Goal: Information Seeking & Learning: Learn about a topic

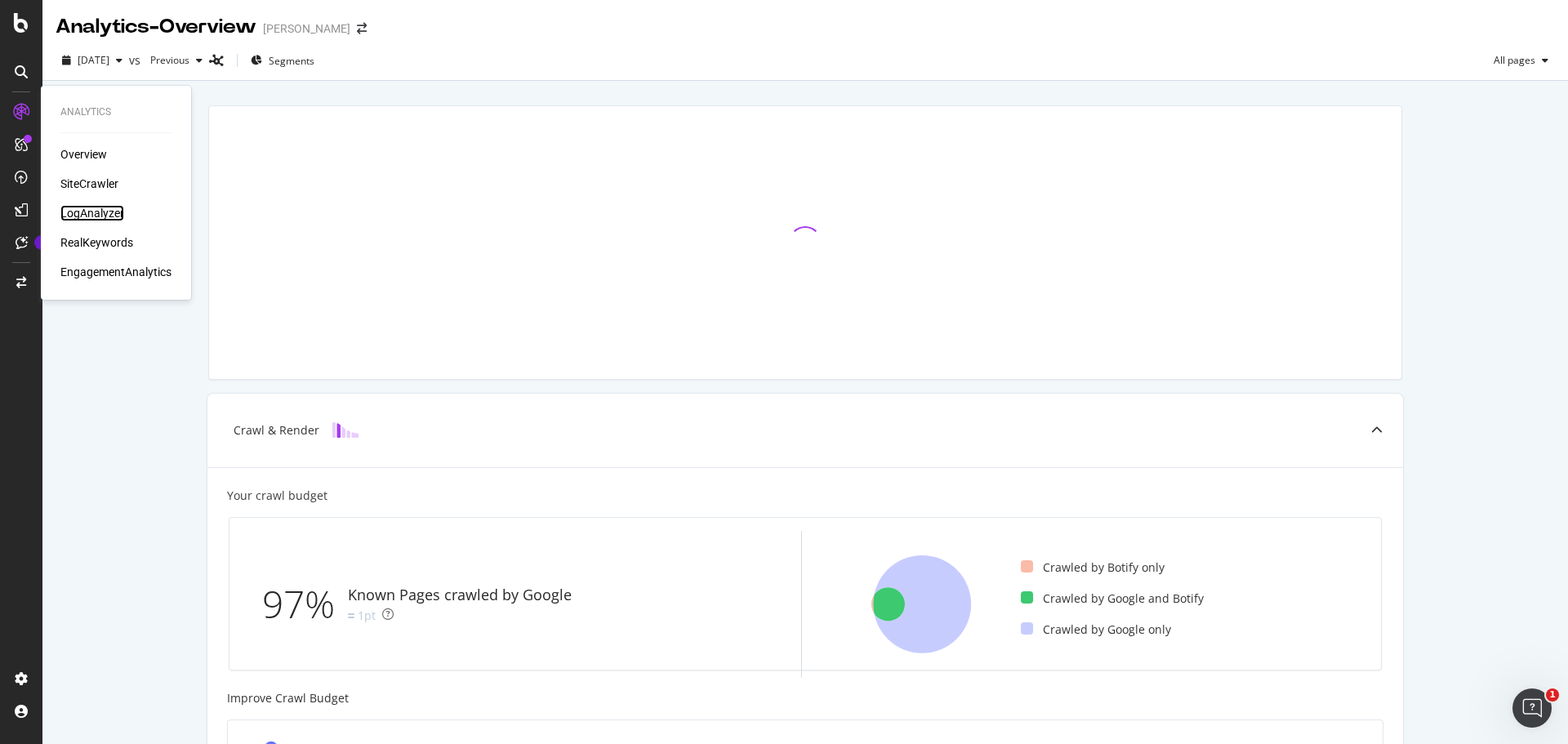
click at [120, 216] on div "LogAnalyzer" at bounding box center [91, 213] width 64 height 17
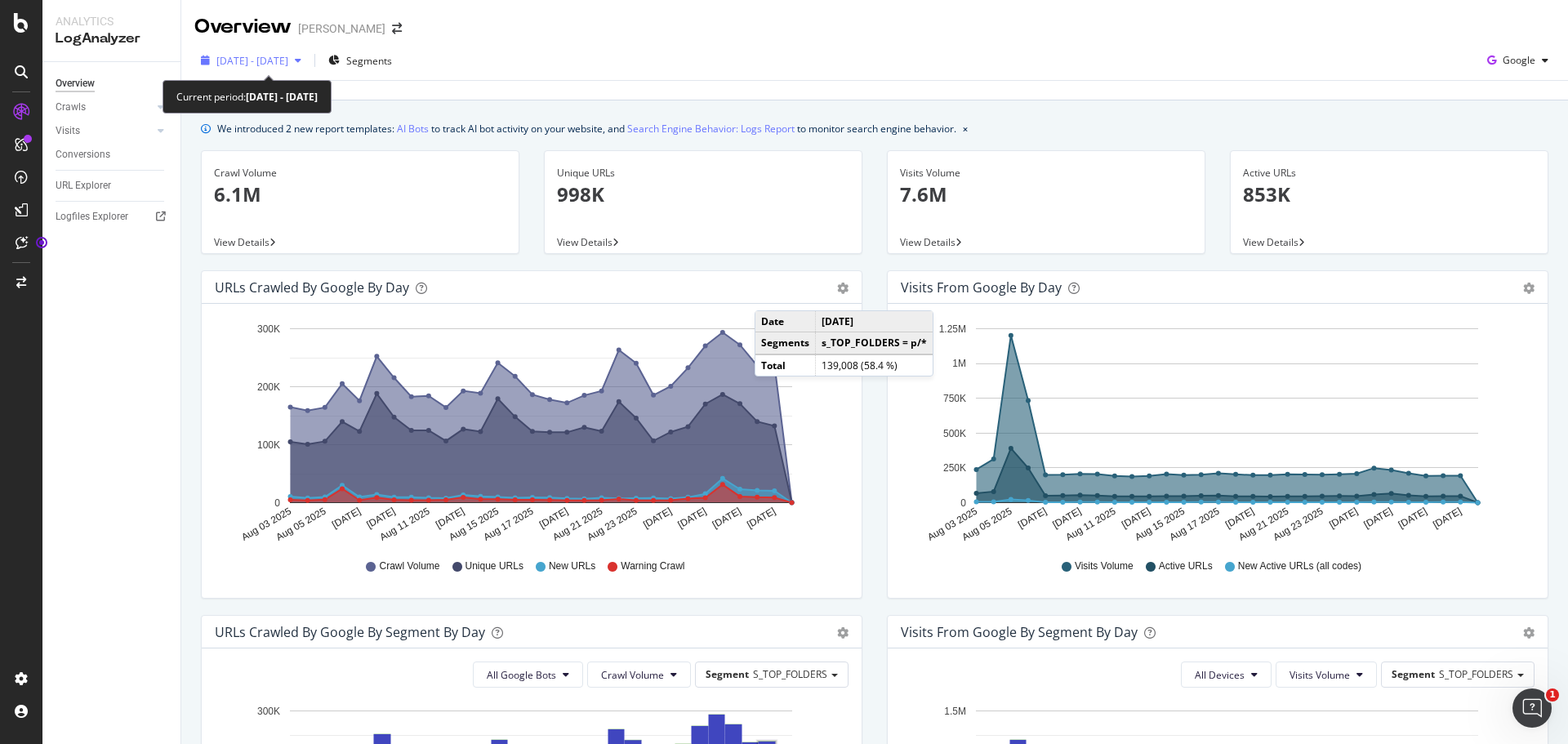
click at [288, 57] on span "[DATE] - [DATE]" at bounding box center [252, 61] width 72 height 14
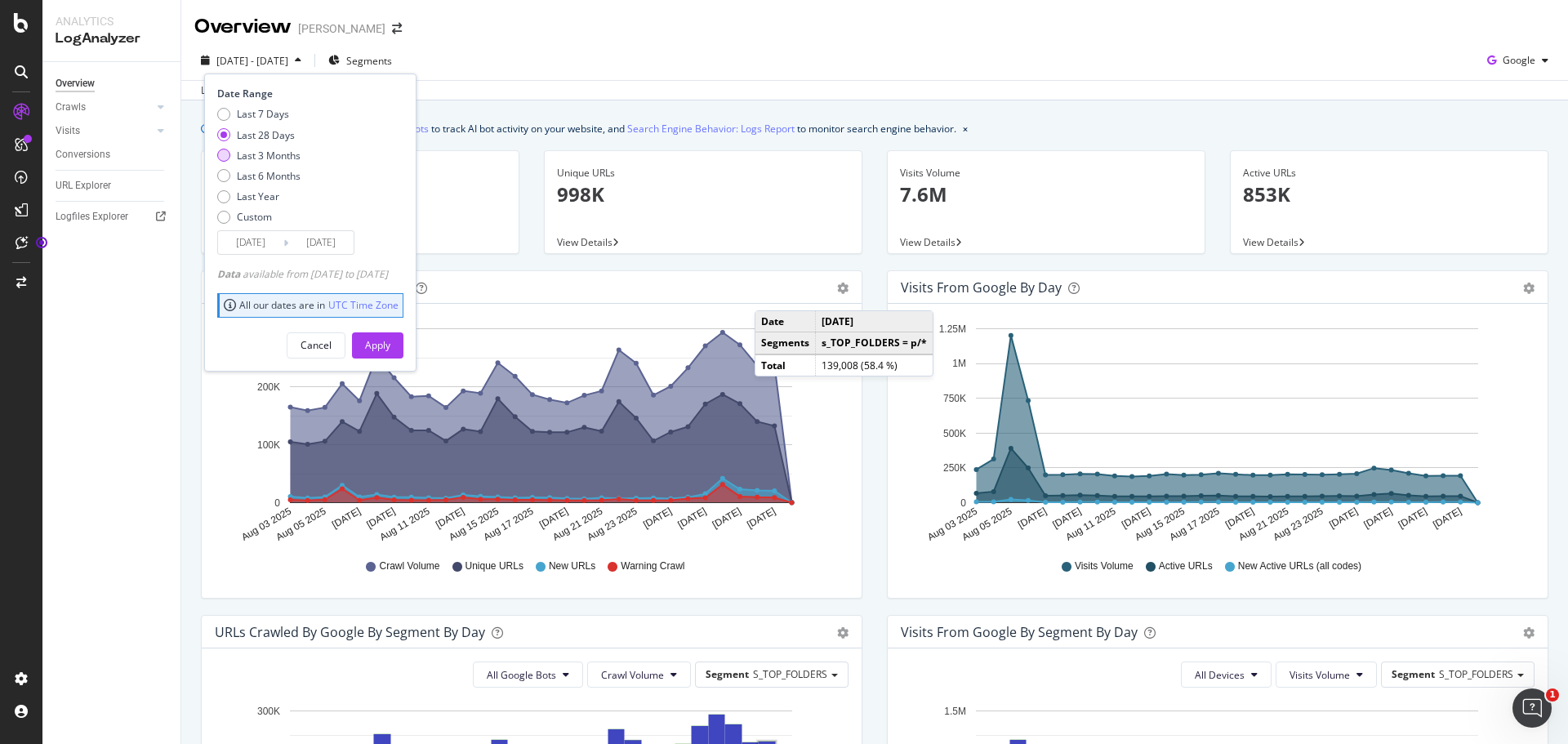
click at [265, 160] on div "Last 3 Months" at bounding box center [268, 156] width 64 height 14
type input "[DATE]"
click at [390, 345] on div "Apply" at bounding box center [377, 345] width 25 height 14
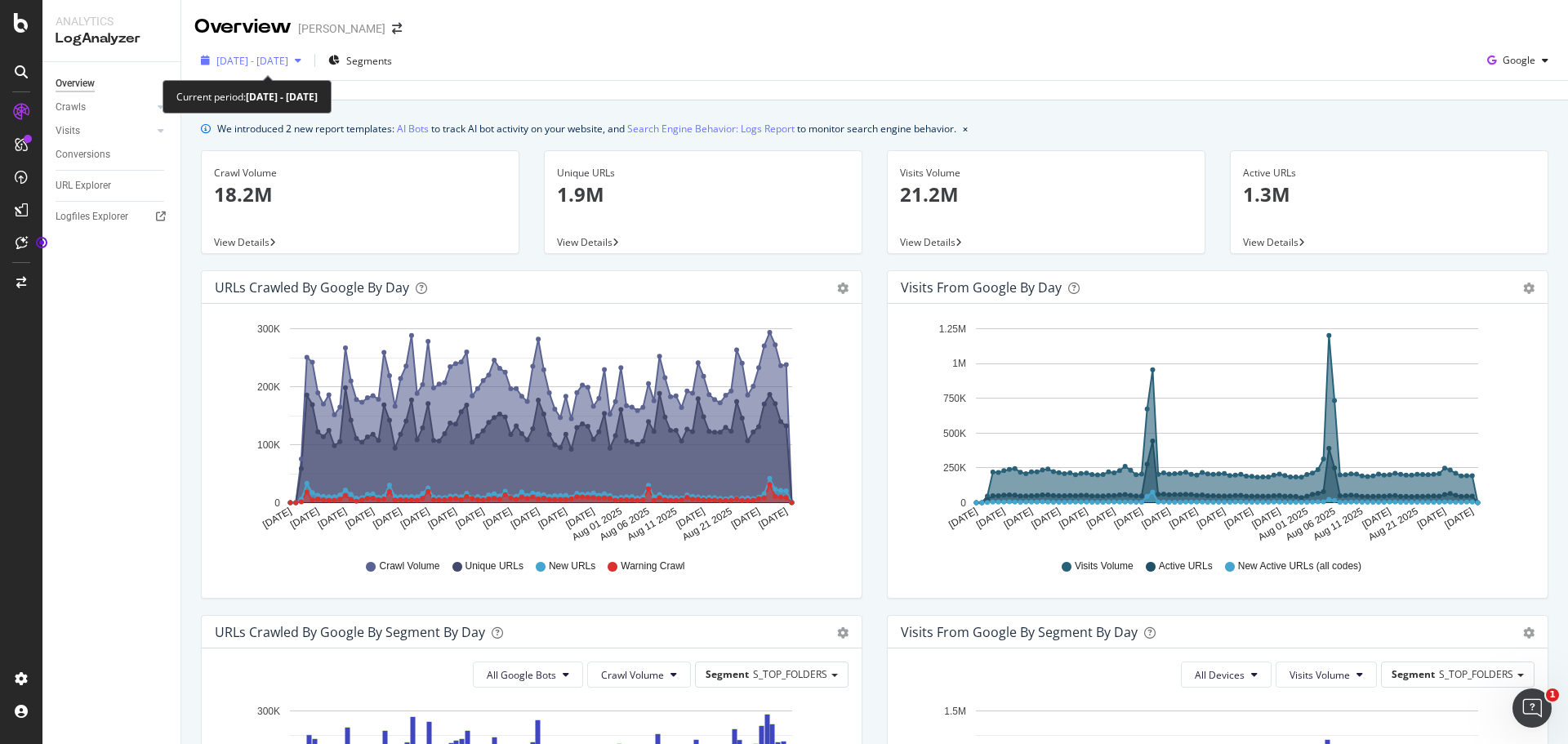
click at [288, 61] on span "[DATE] - [DATE]" at bounding box center [252, 61] width 72 height 14
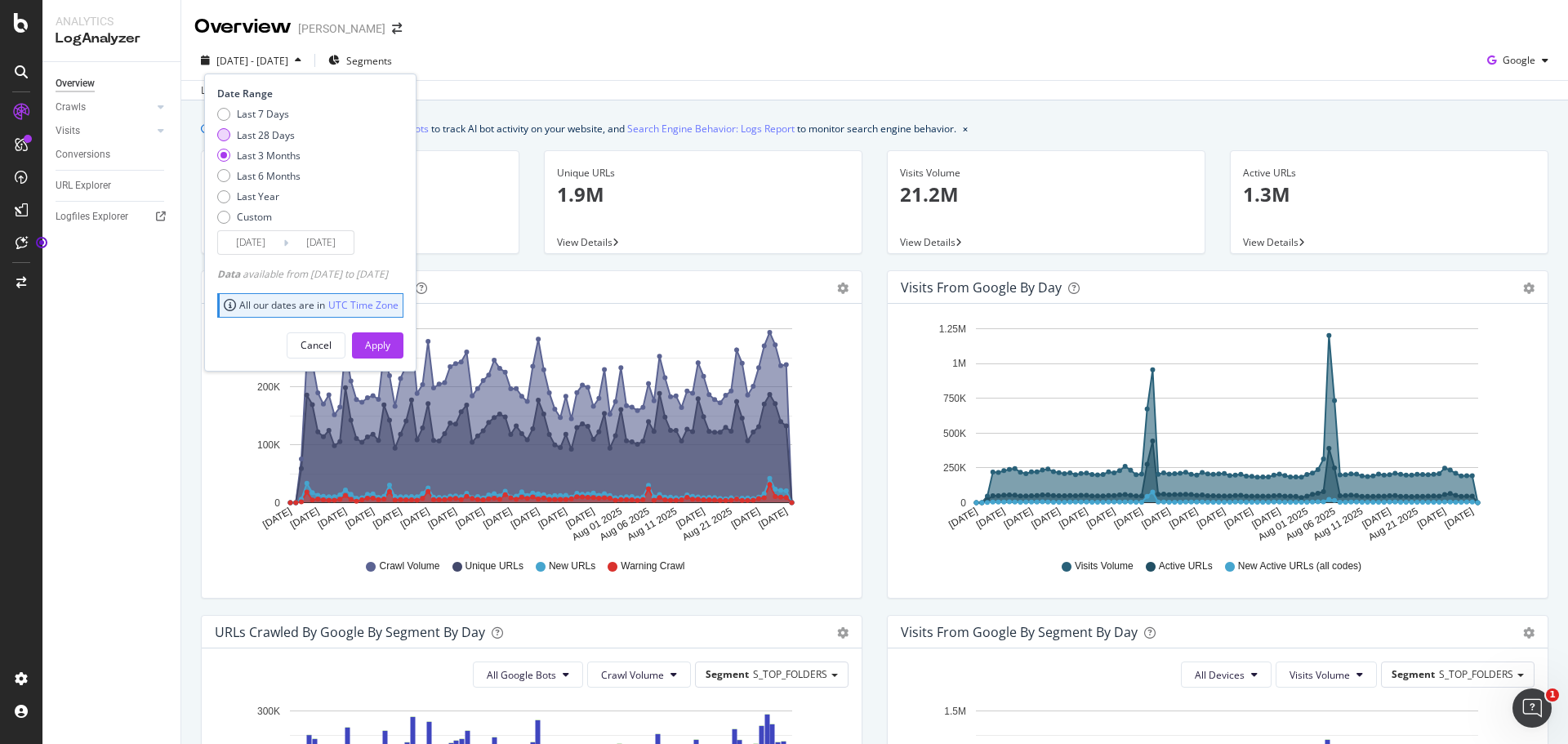
click at [275, 134] on div "Last 28 Days" at bounding box center [266, 135] width 58 height 14
type input "[DATE]"
click at [390, 335] on div "Apply" at bounding box center [377, 346] width 25 height 24
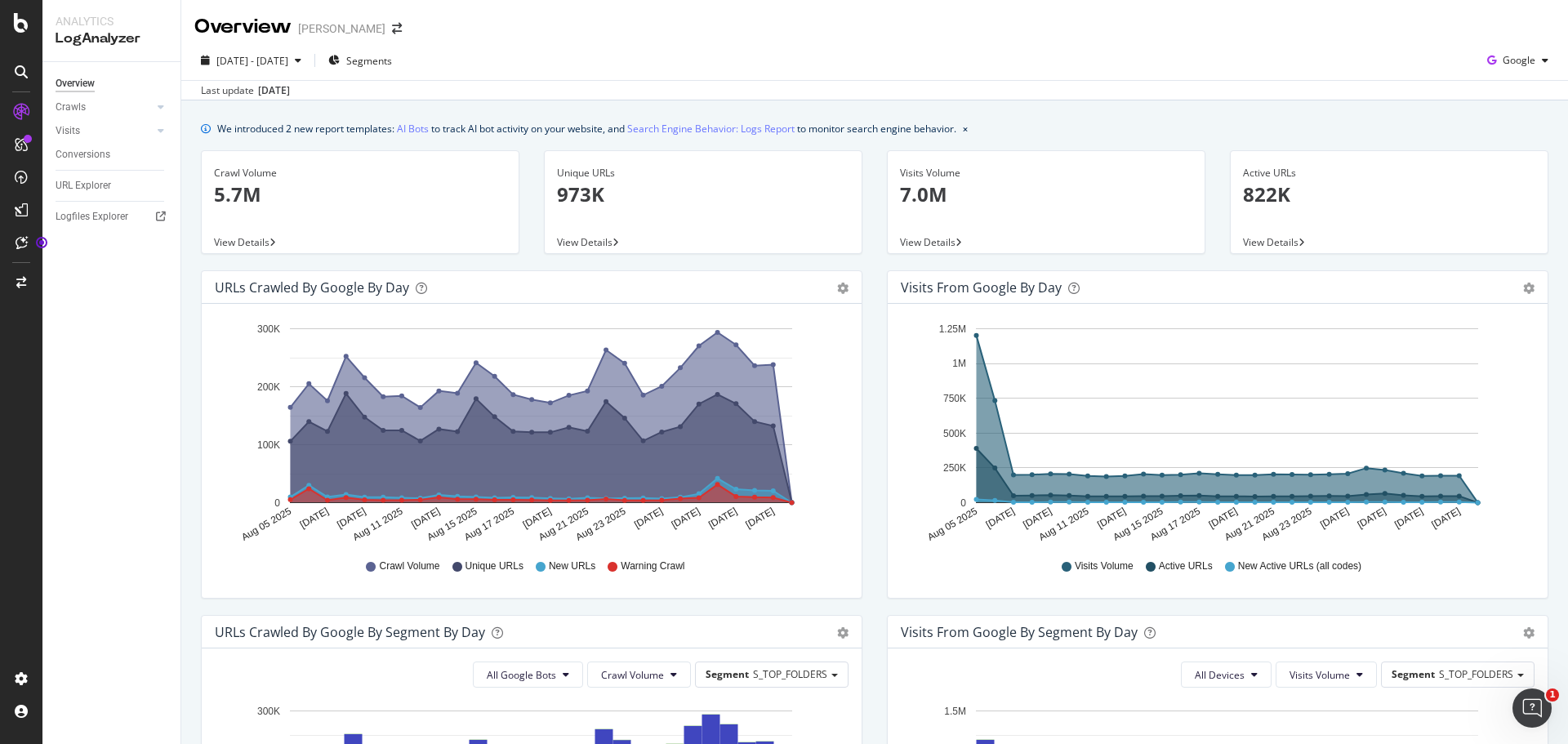
click at [591, 209] on div "Unique URLs 973K" at bounding box center [703, 190] width 293 height 79
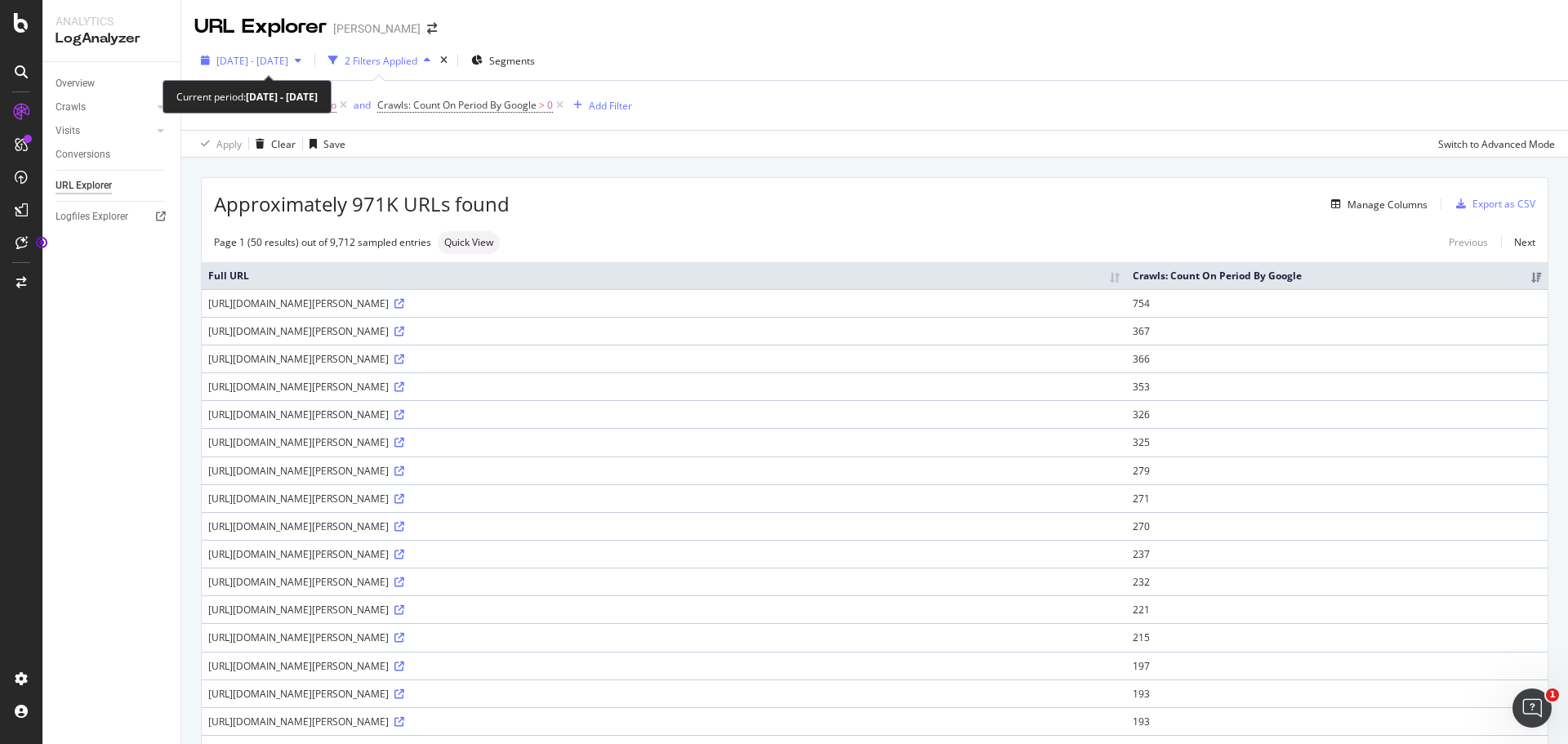
click at [261, 59] on span "[DATE] - [DATE]" at bounding box center [252, 61] width 72 height 14
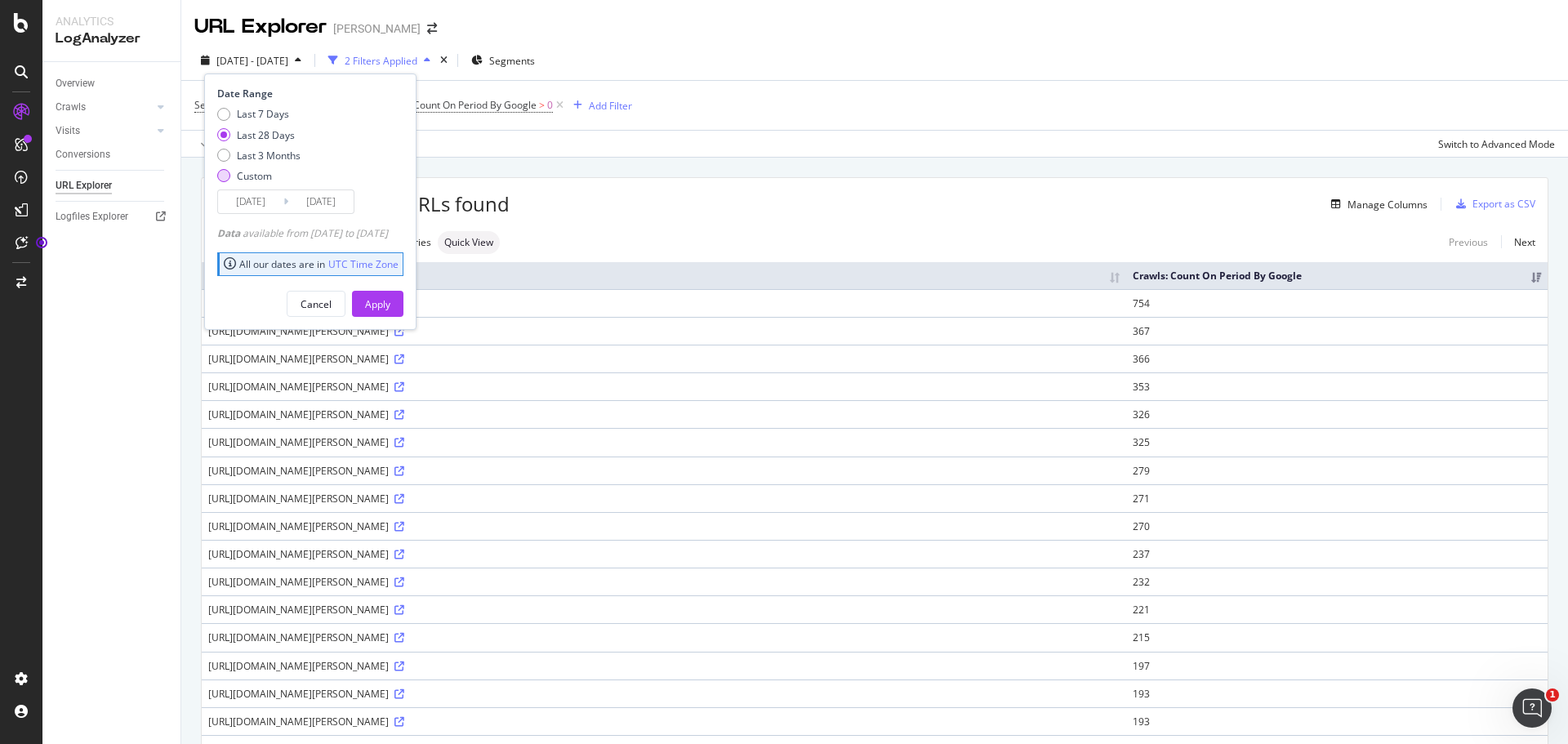
click at [222, 175] on div "Custom" at bounding box center [223, 175] width 13 height 13
click at [255, 195] on input "[DATE]" at bounding box center [250, 201] width 65 height 23
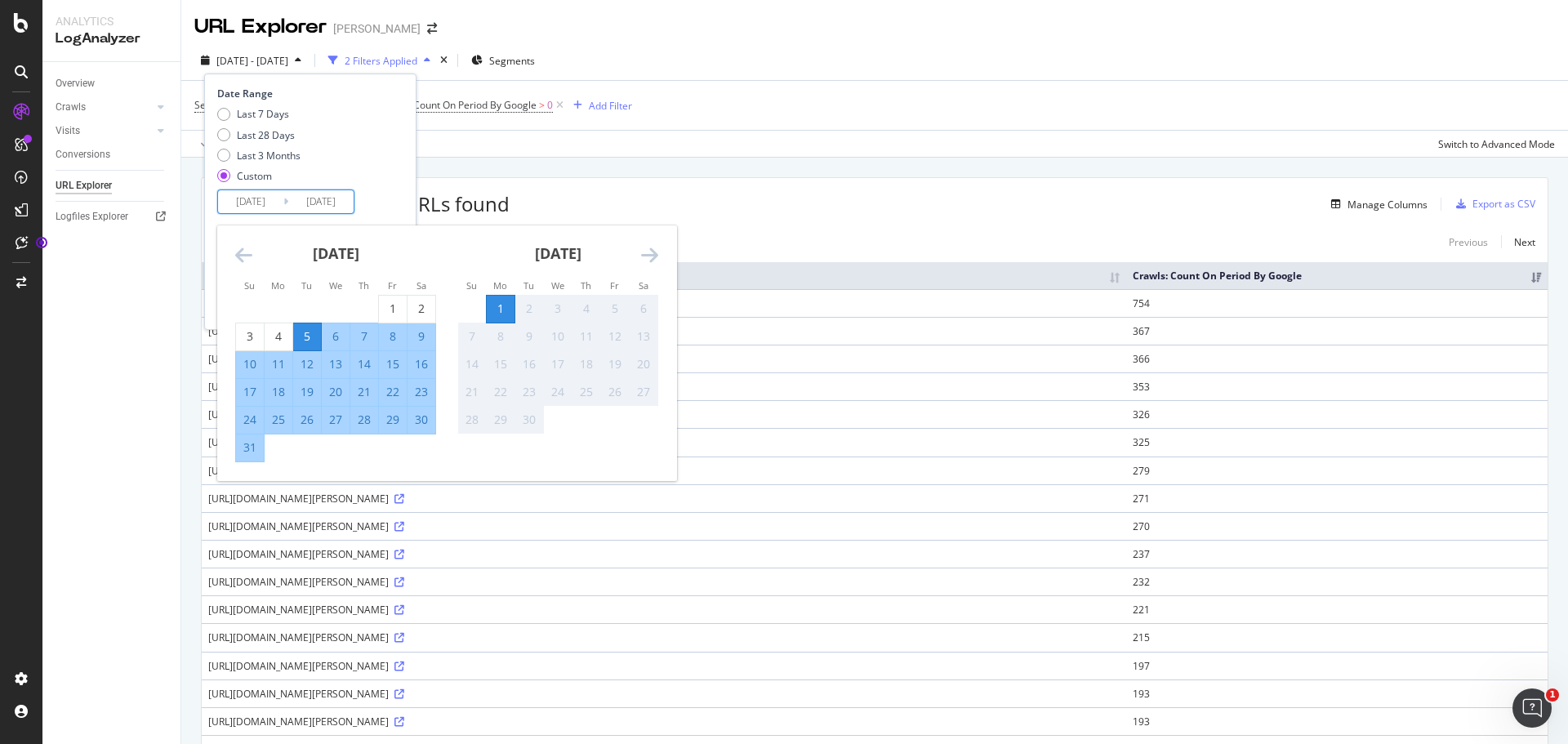
click at [393, 419] on div "29" at bounding box center [393, 420] width 28 height 17
type input "[DATE]"
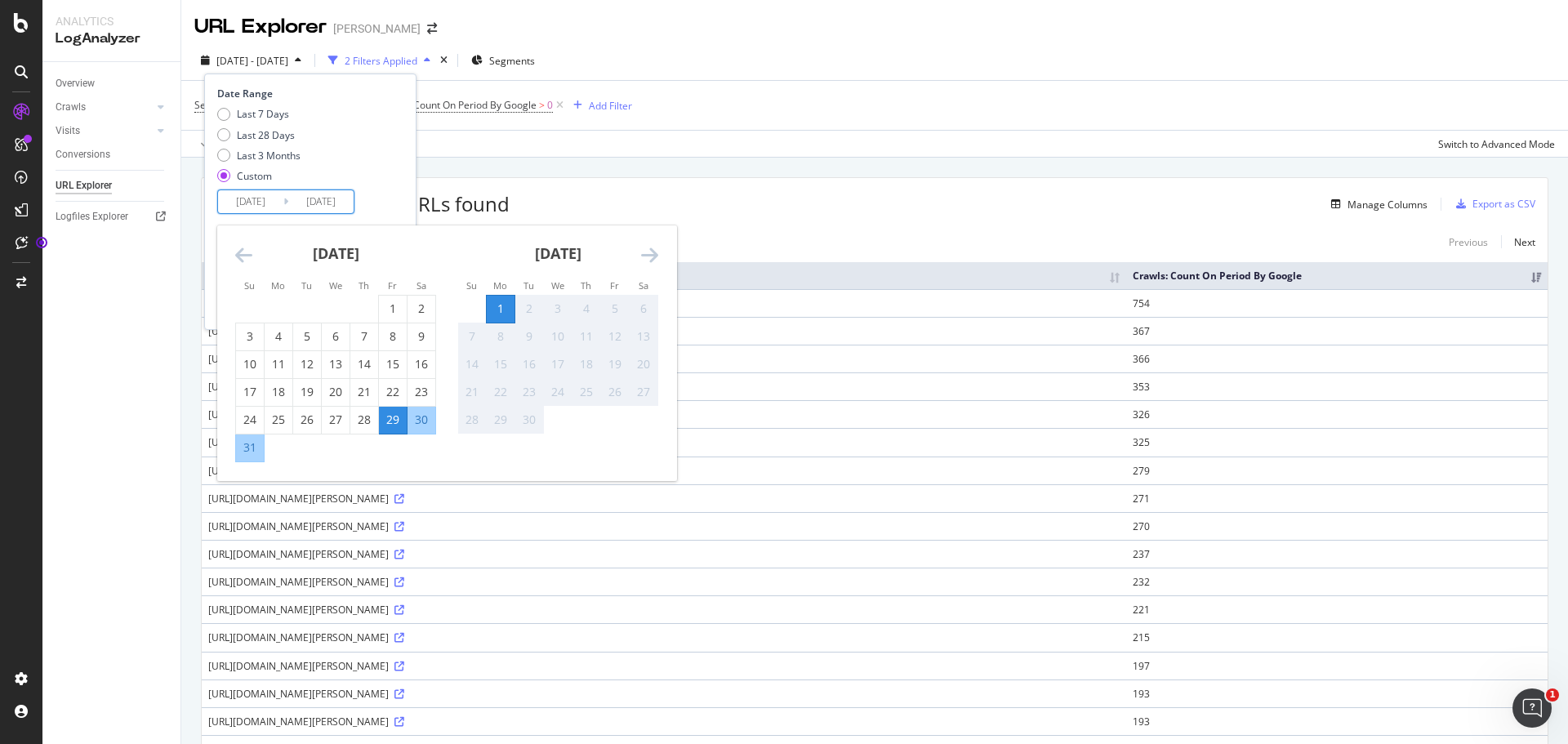
click at [393, 418] on div "29" at bounding box center [393, 420] width 28 height 17
type input "[DATE]"
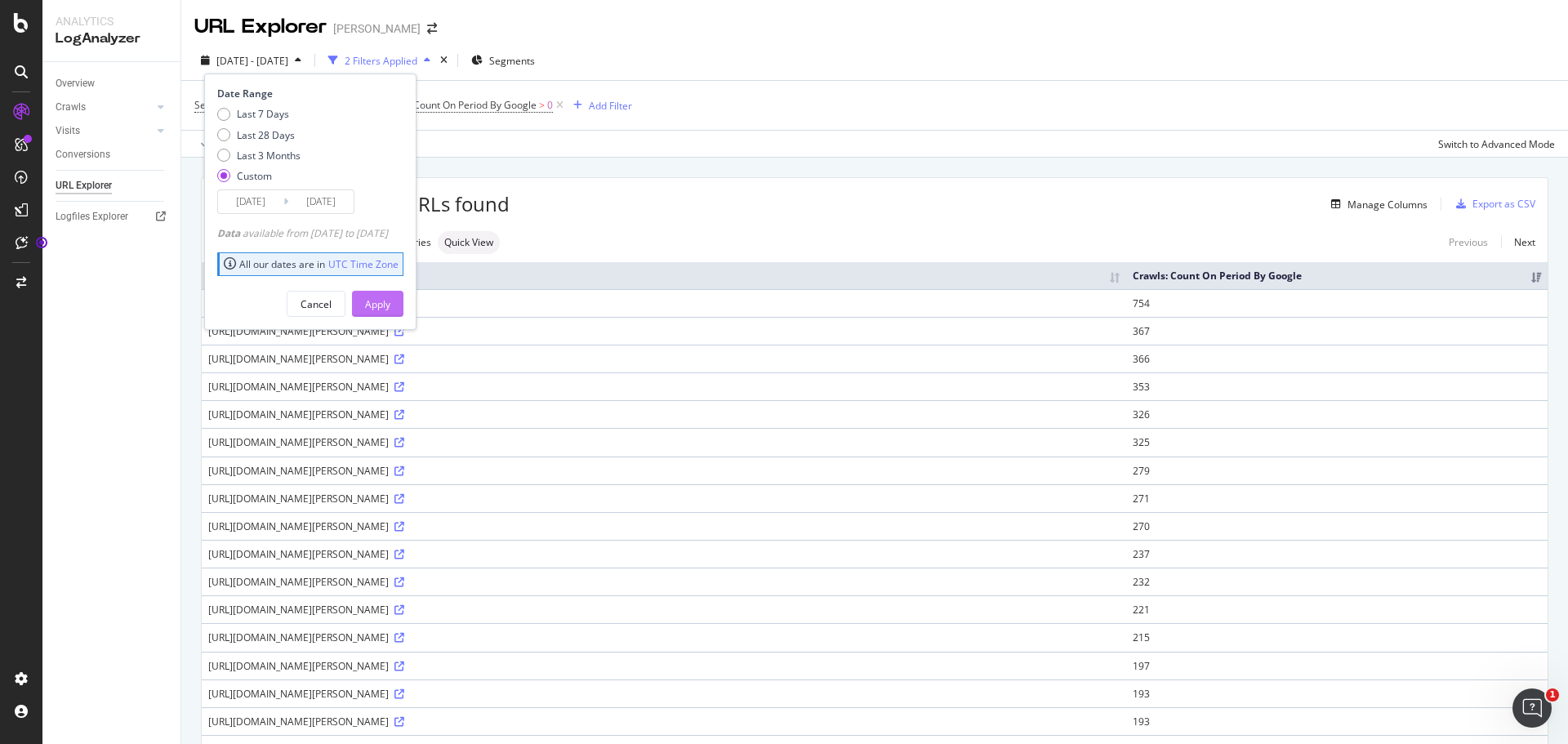
click at [390, 308] on div "Apply" at bounding box center [377, 304] width 25 height 14
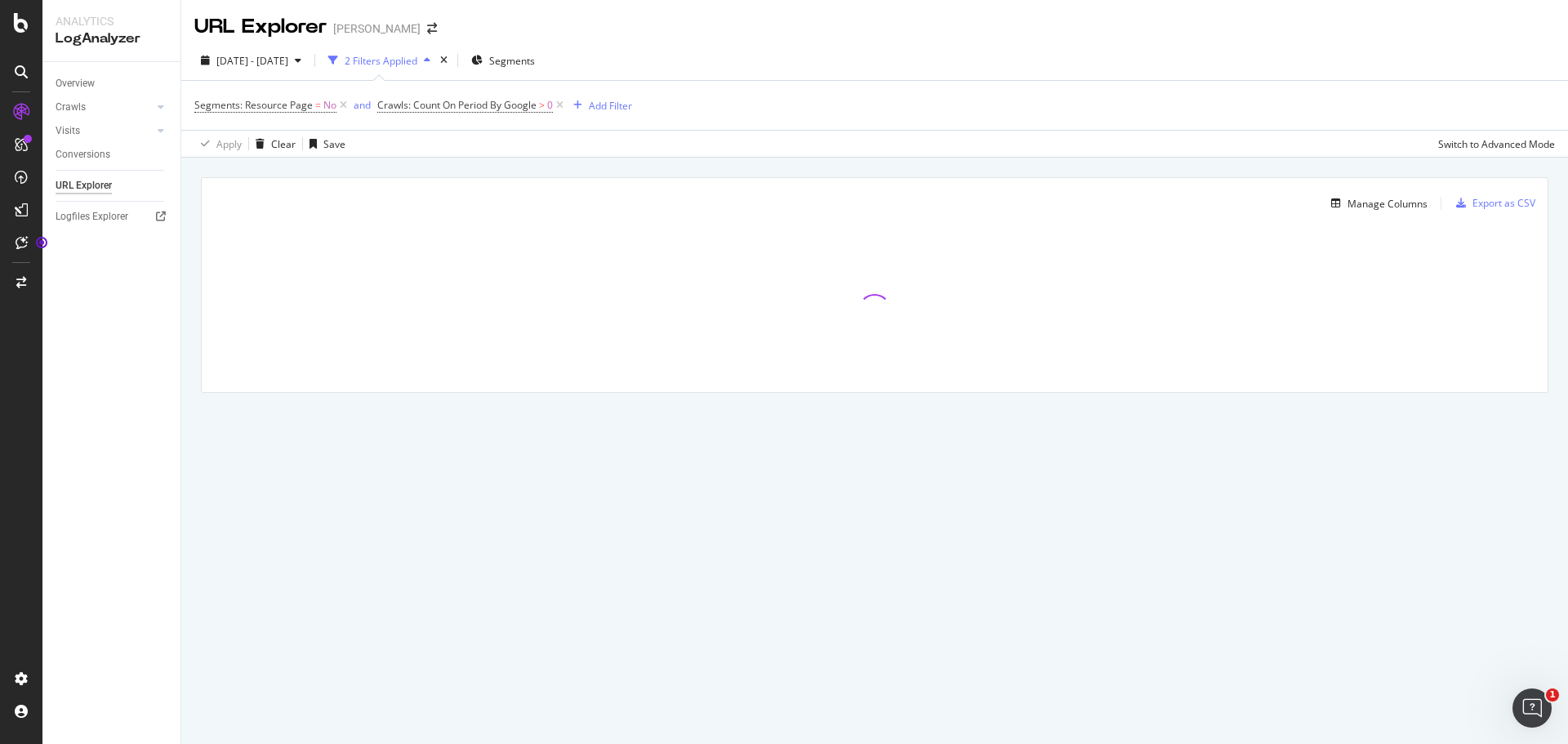
click at [425, 308] on div at bounding box center [875, 311] width 1346 height 164
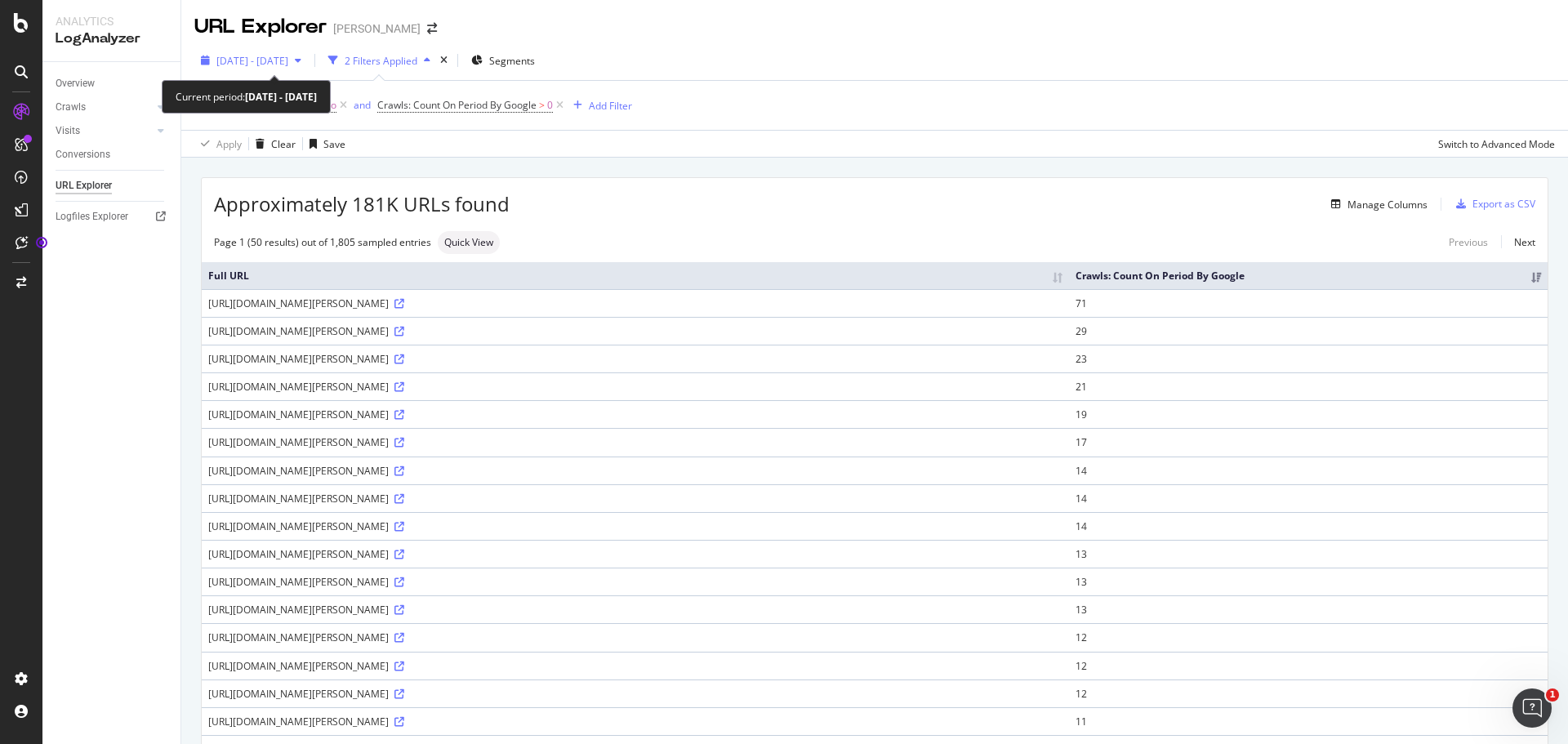
click at [288, 64] on span "[DATE] - [DATE]" at bounding box center [252, 61] width 72 height 14
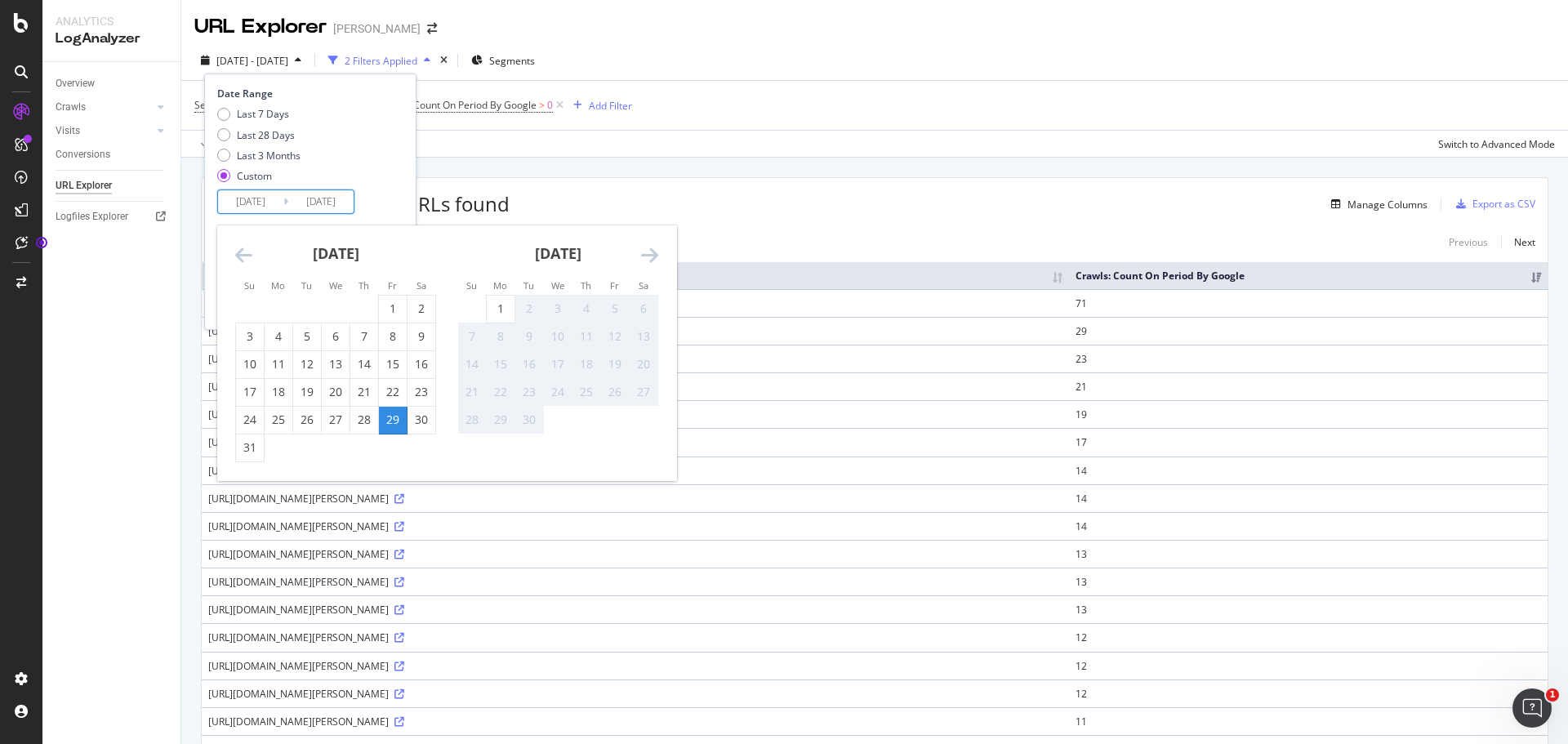
click at [258, 212] on input "[DATE]" at bounding box center [250, 201] width 65 height 23
click at [422, 419] on div "30" at bounding box center [422, 420] width 28 height 17
type input "[DATE]"
click at [422, 419] on div "30" at bounding box center [422, 420] width 28 height 17
type input "[DATE]"
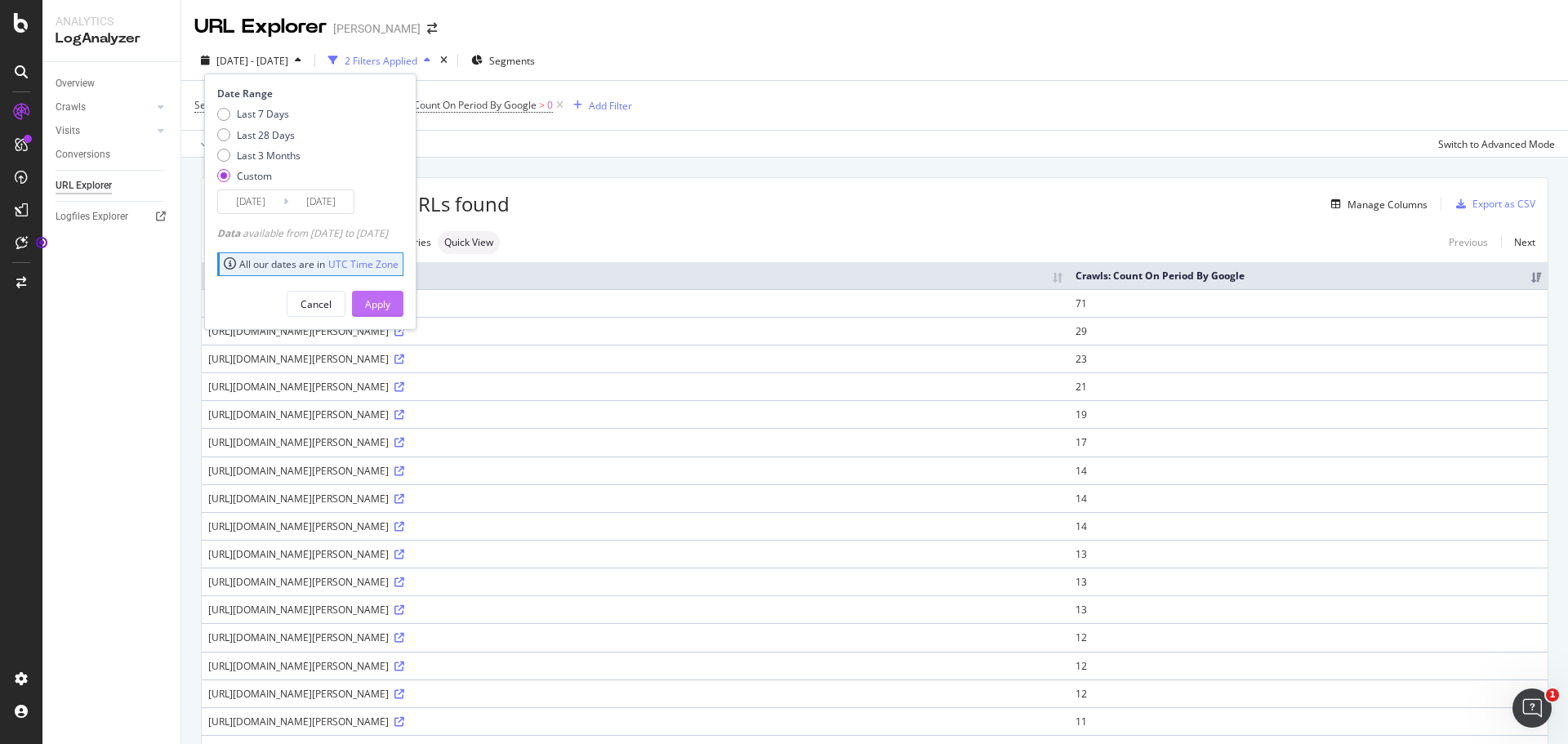
click at [390, 308] on div "Apply" at bounding box center [377, 304] width 25 height 14
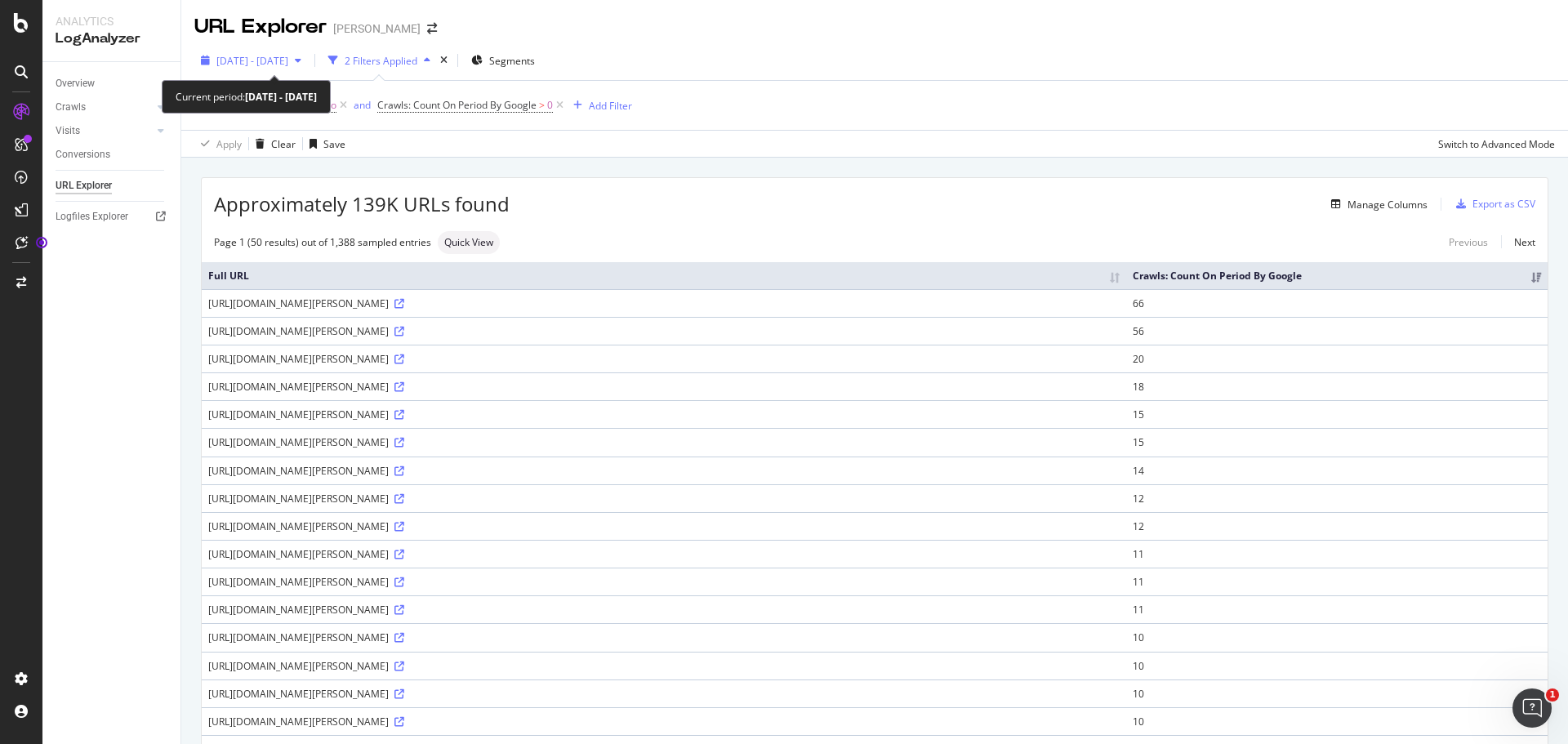
click at [288, 59] on span "[DATE] - [DATE]" at bounding box center [252, 61] width 72 height 14
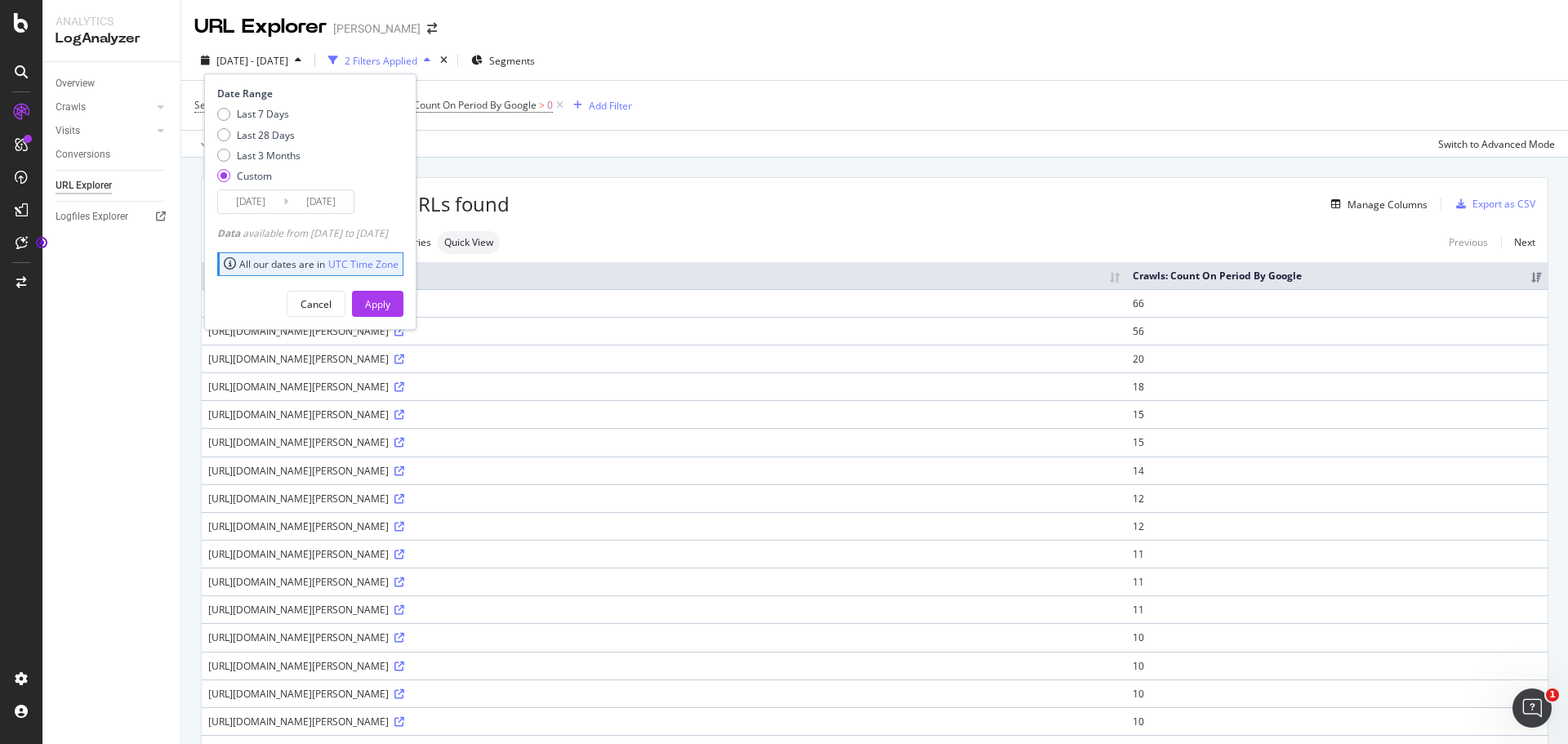
click at [269, 202] on input "[DATE]" at bounding box center [250, 201] width 65 height 23
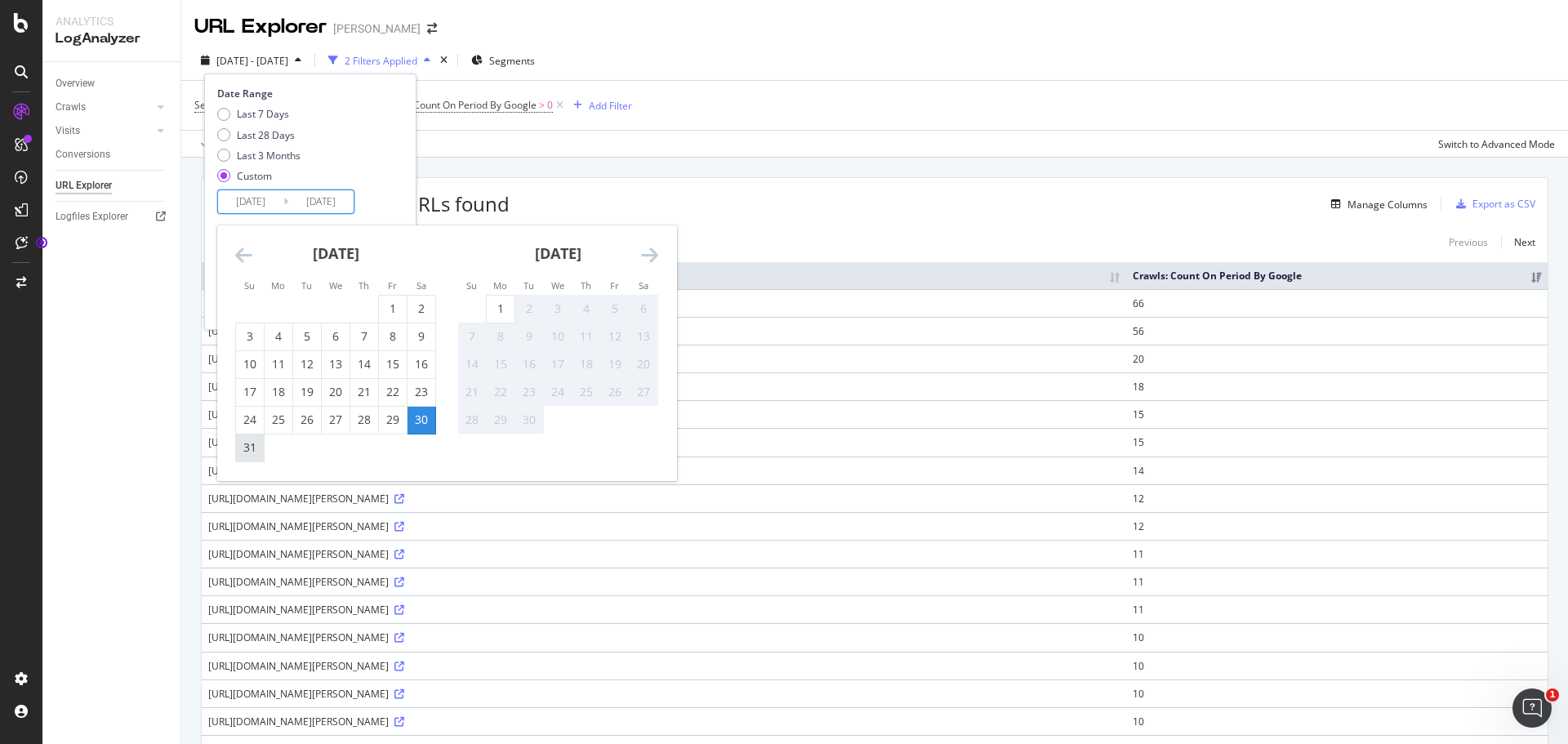
click at [242, 443] on div "31" at bounding box center [250, 447] width 28 height 17
type input "[DATE]"
click at [242, 443] on div "31" at bounding box center [250, 447] width 28 height 17
type input "[DATE]"
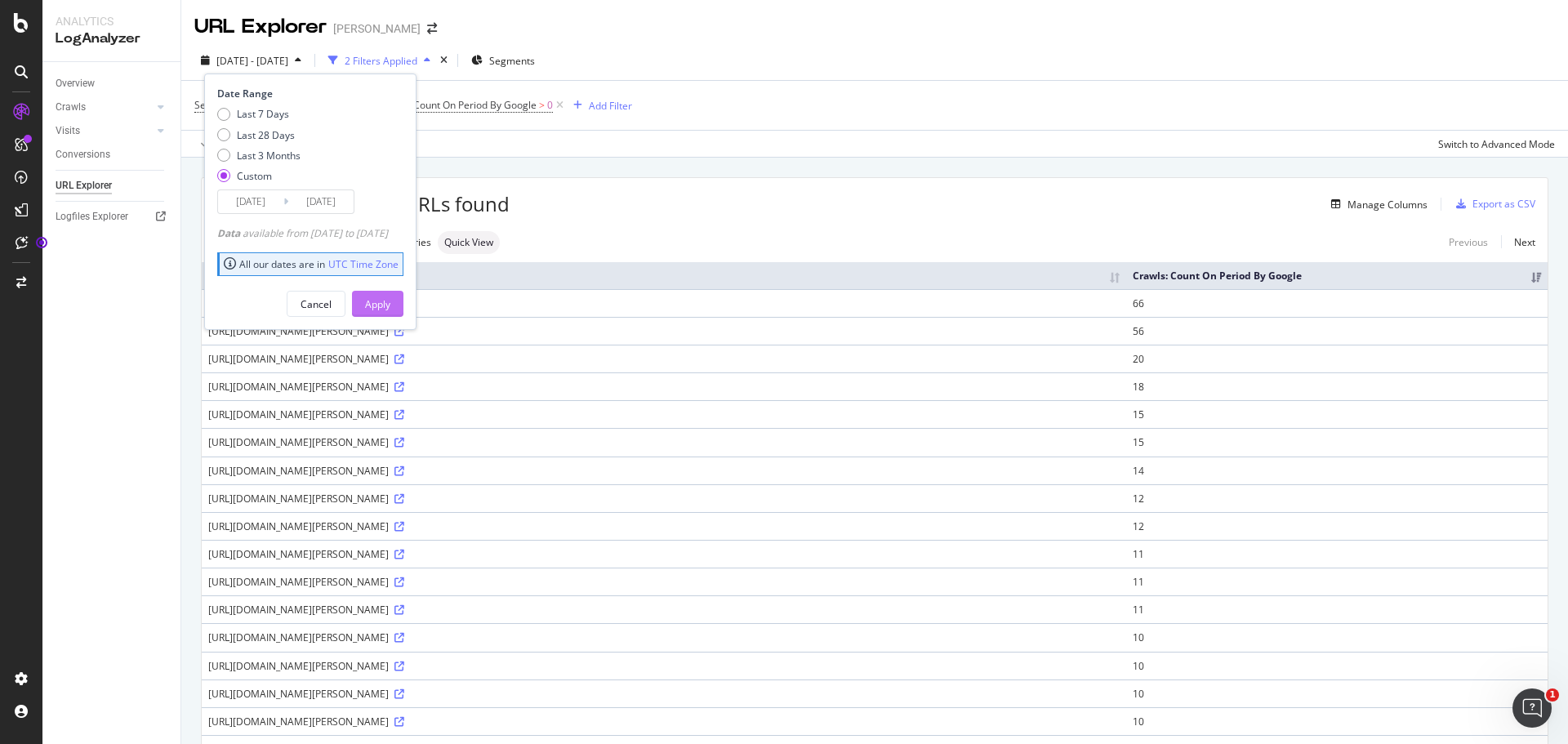
click at [390, 304] on div "Apply" at bounding box center [377, 304] width 25 height 14
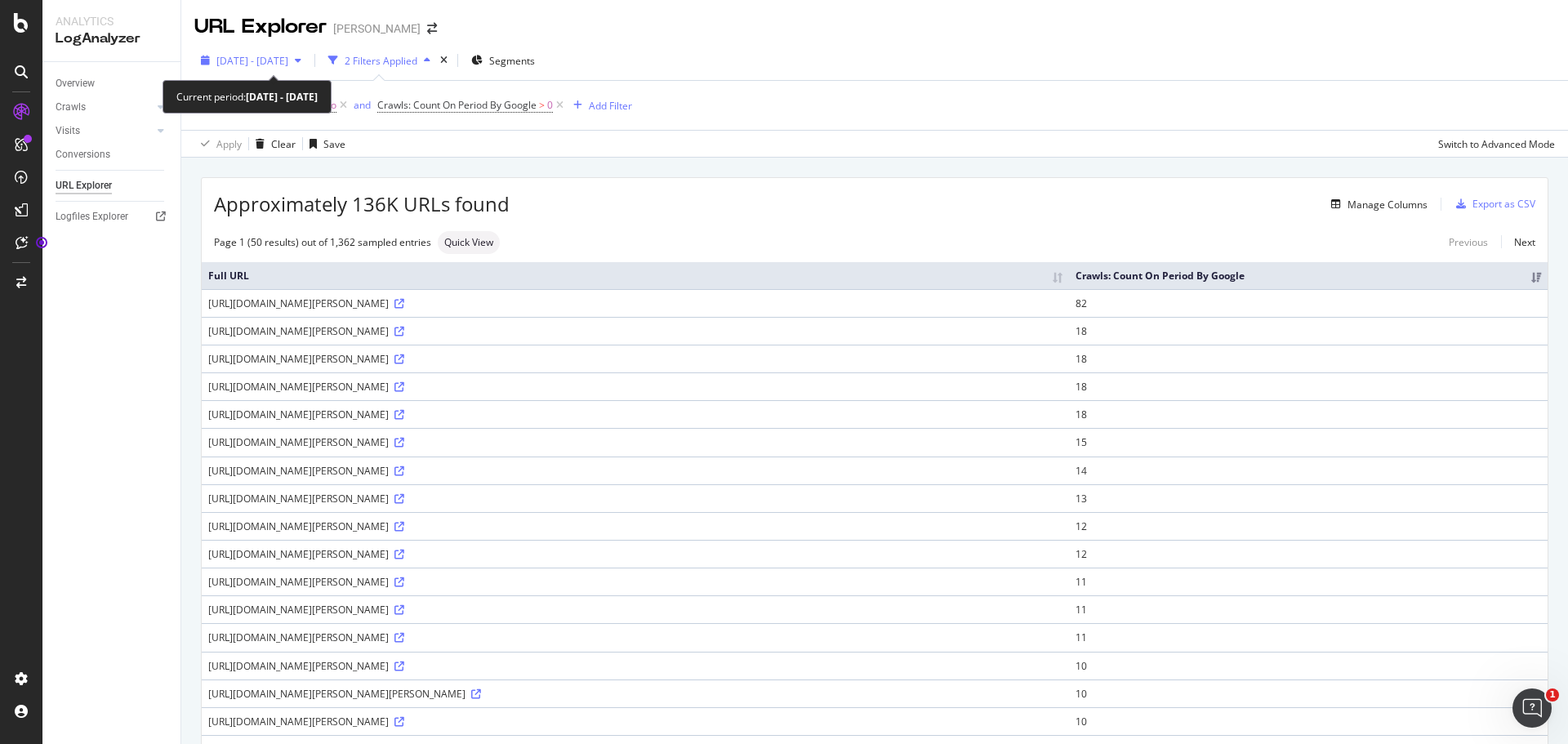
click at [286, 69] on div "[DATE] - [DATE]" at bounding box center [251, 60] width 113 height 24
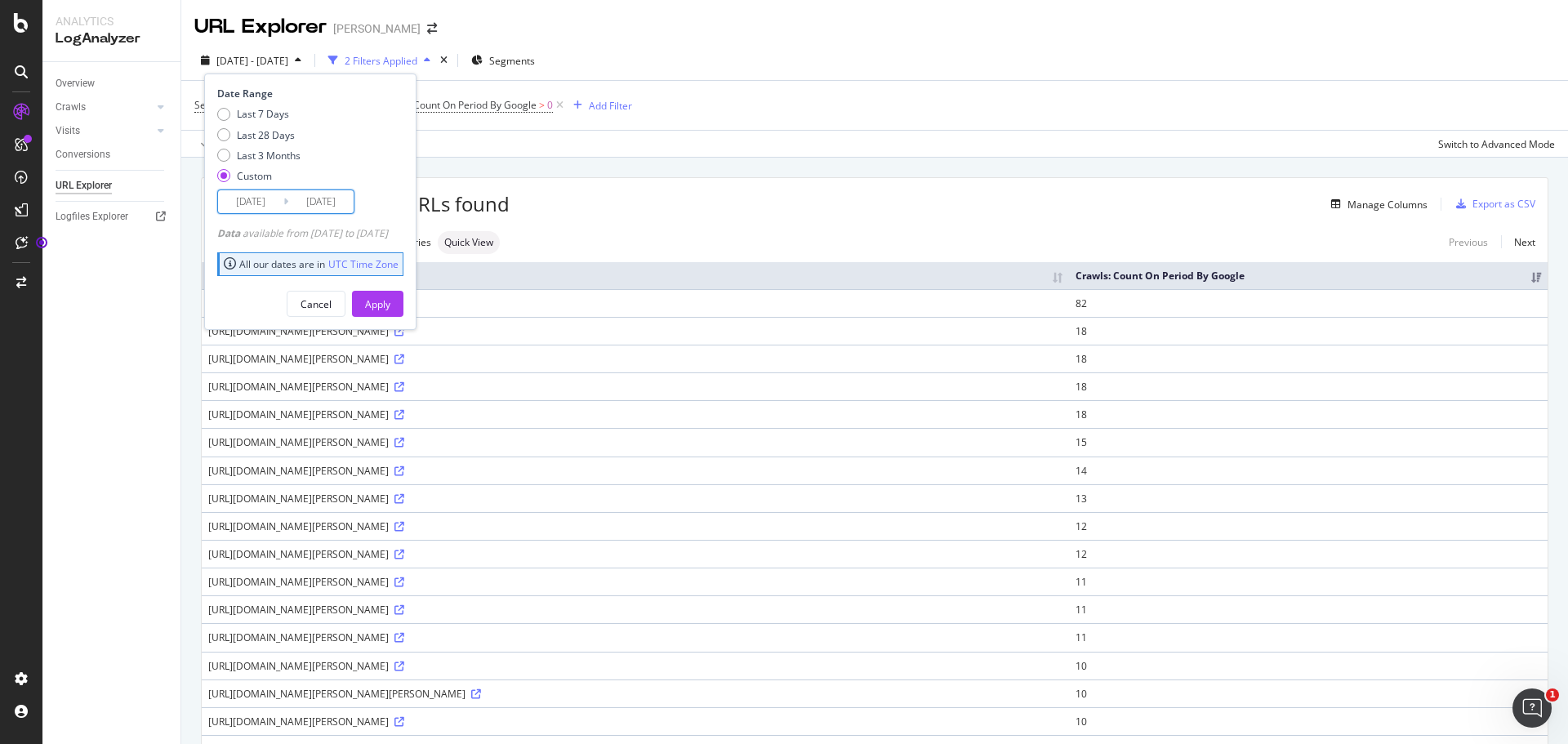
click at [260, 204] on input "[DATE]" at bounding box center [250, 201] width 65 height 23
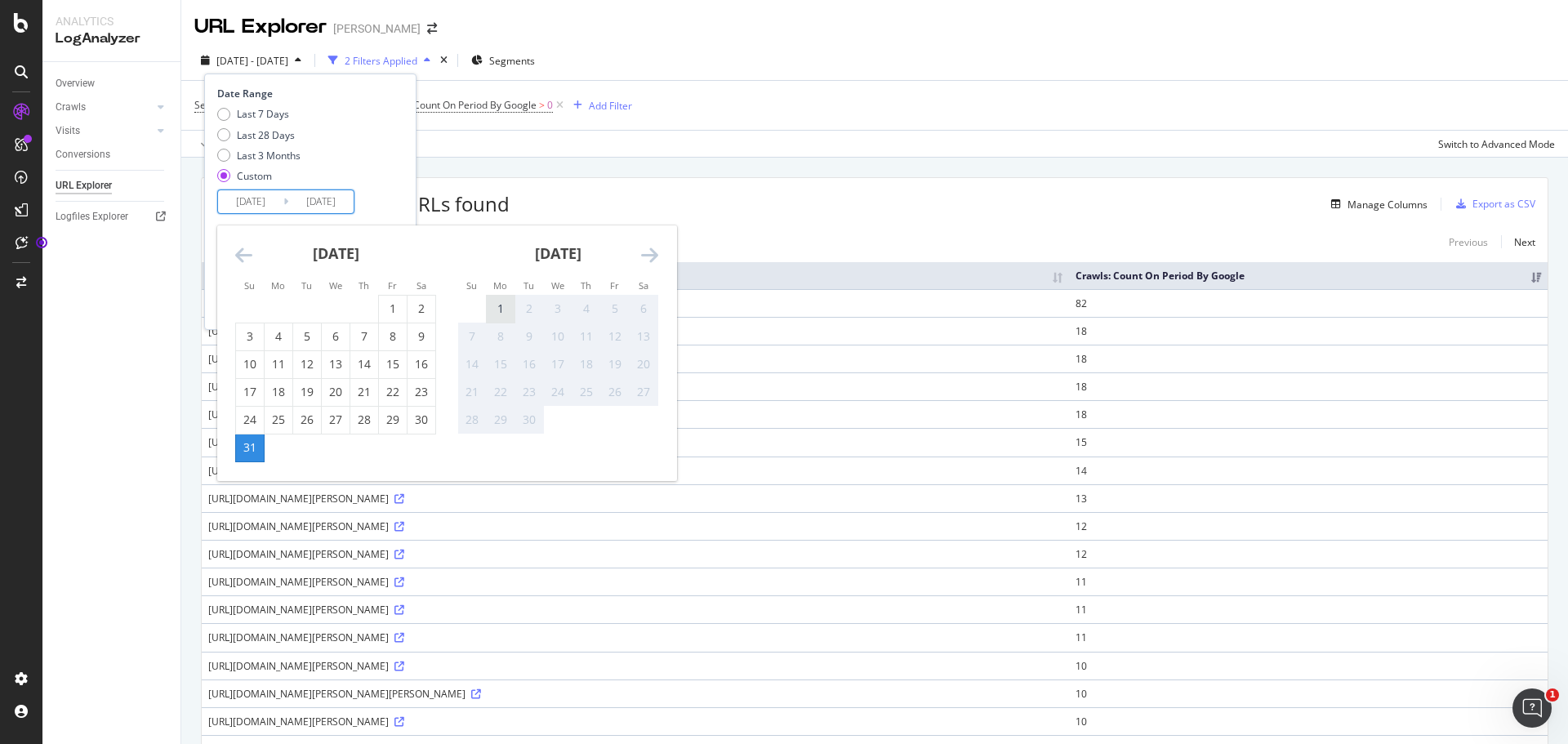
click at [497, 312] on div "1" at bounding box center [501, 308] width 28 height 17
type input "[DATE]"
click at [497, 312] on div "1" at bounding box center [501, 308] width 28 height 17
type input "[DATE]"
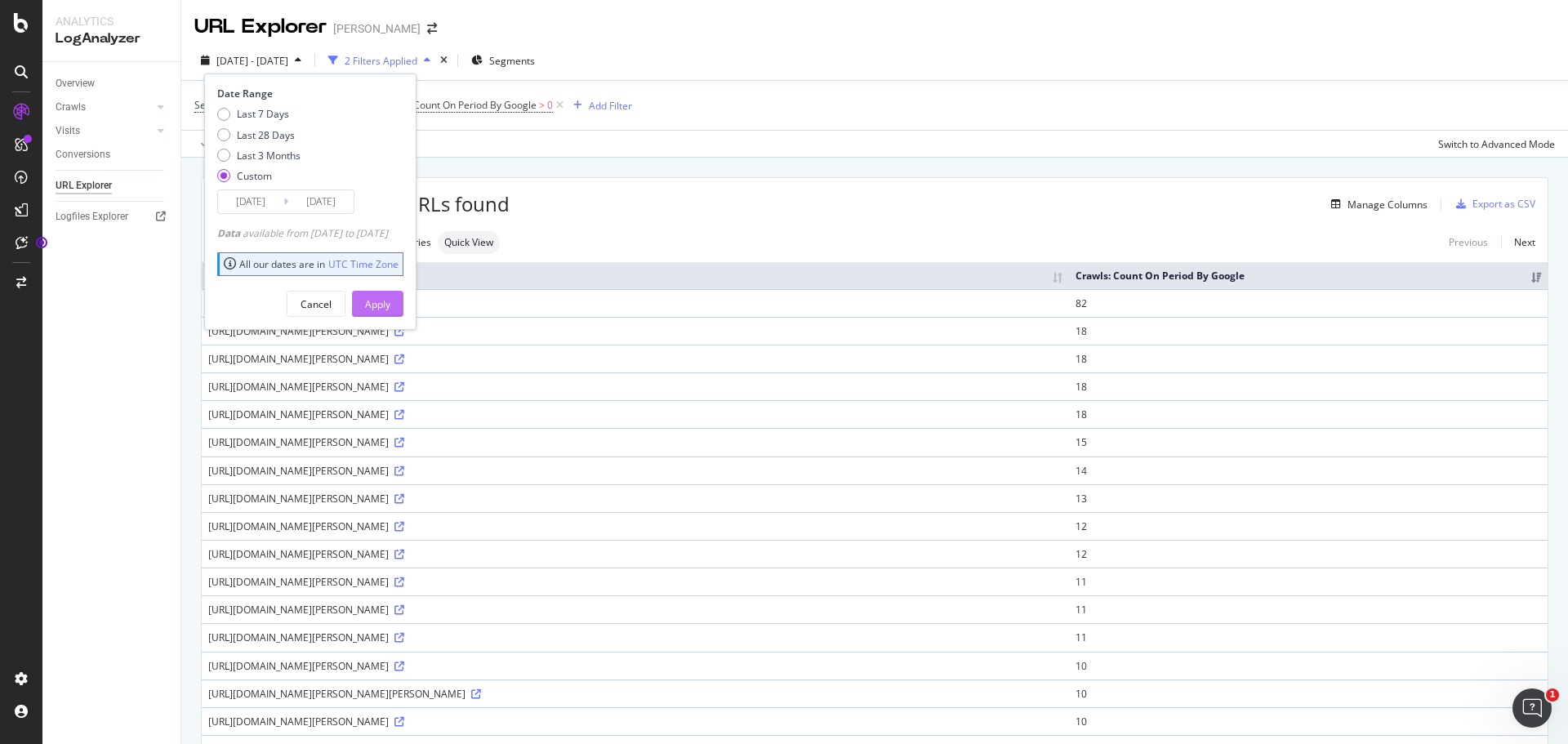
click at [390, 308] on div "Apply" at bounding box center [377, 304] width 25 height 14
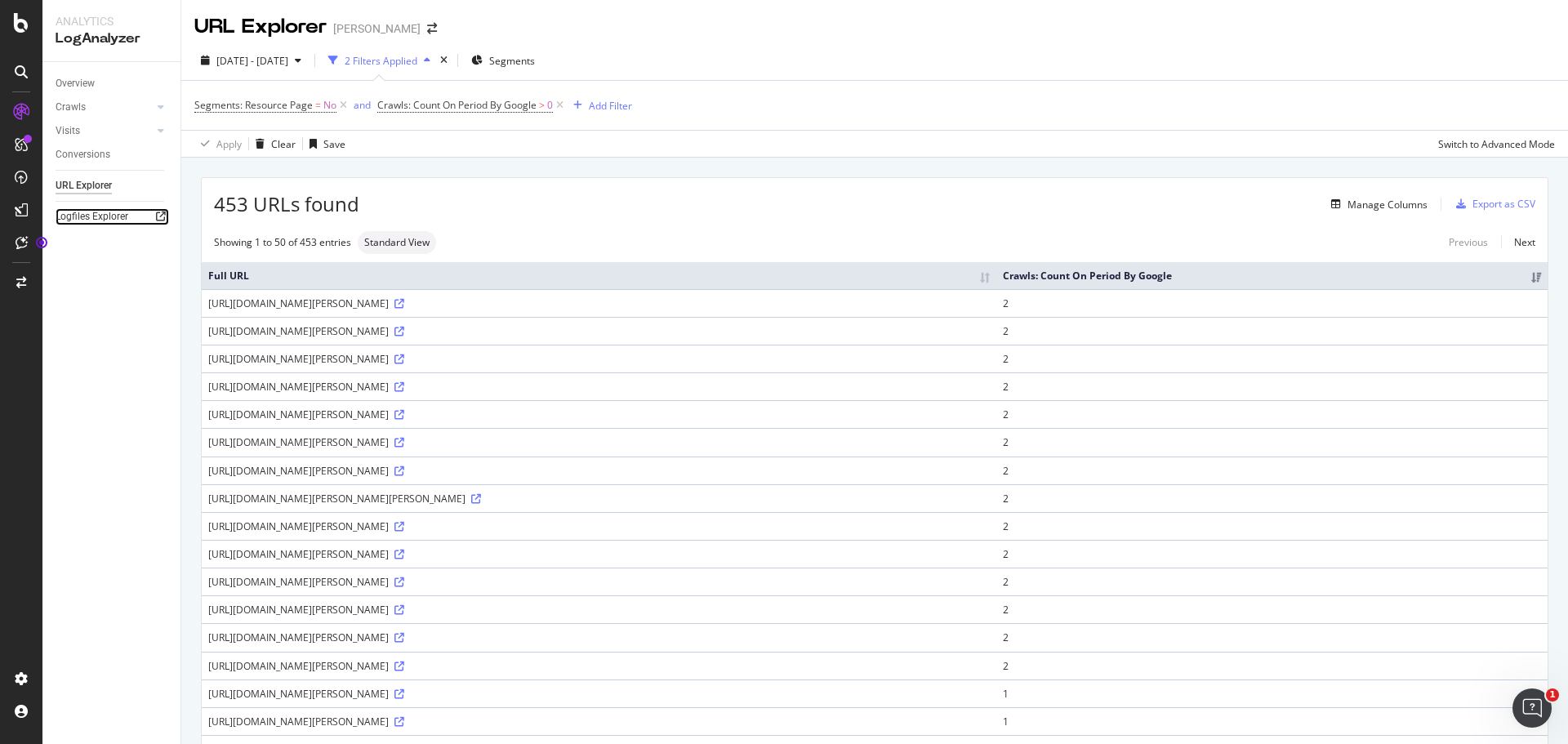
click at [162, 220] on icon at bounding box center [160, 216] width 10 height 10
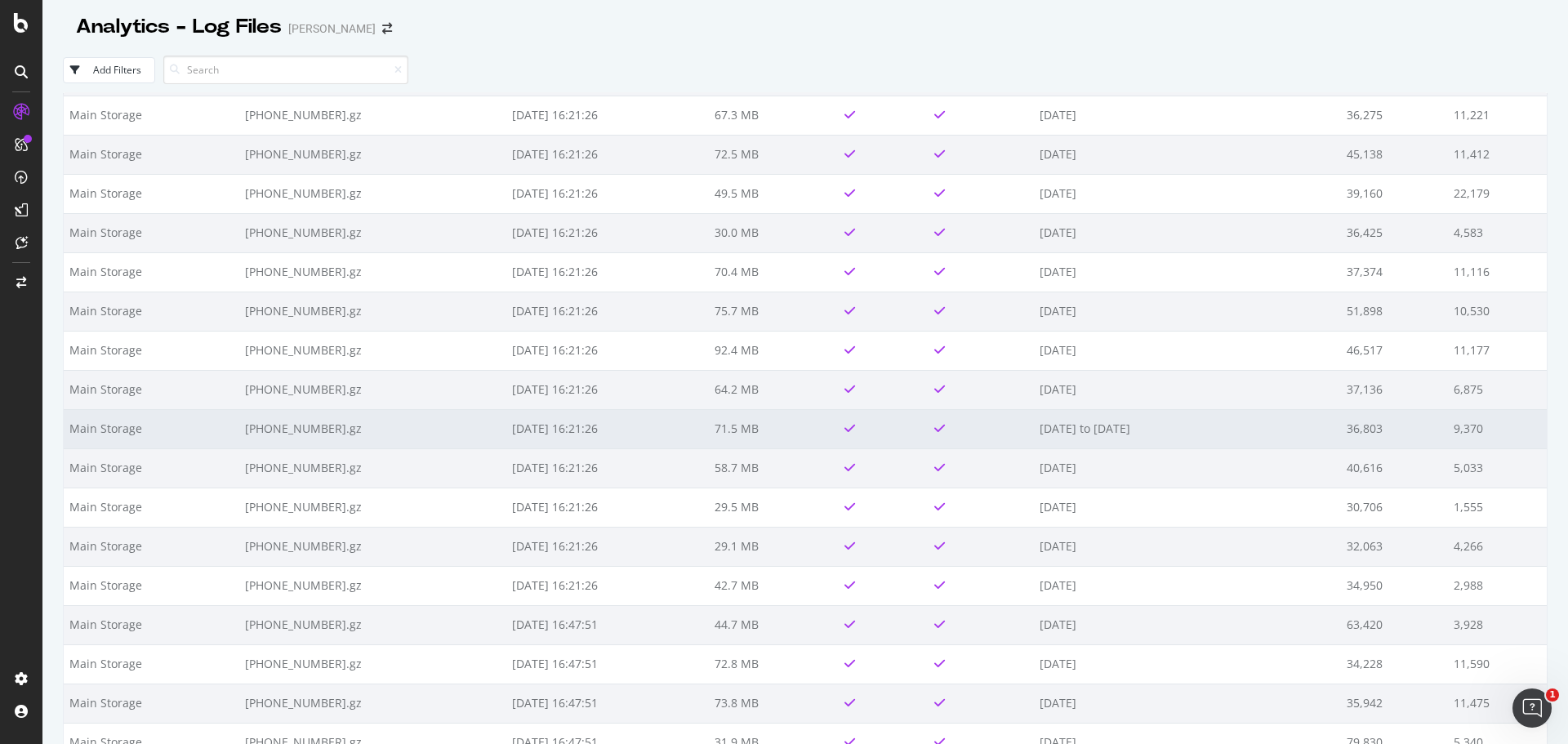
scroll to position [3303, 0]
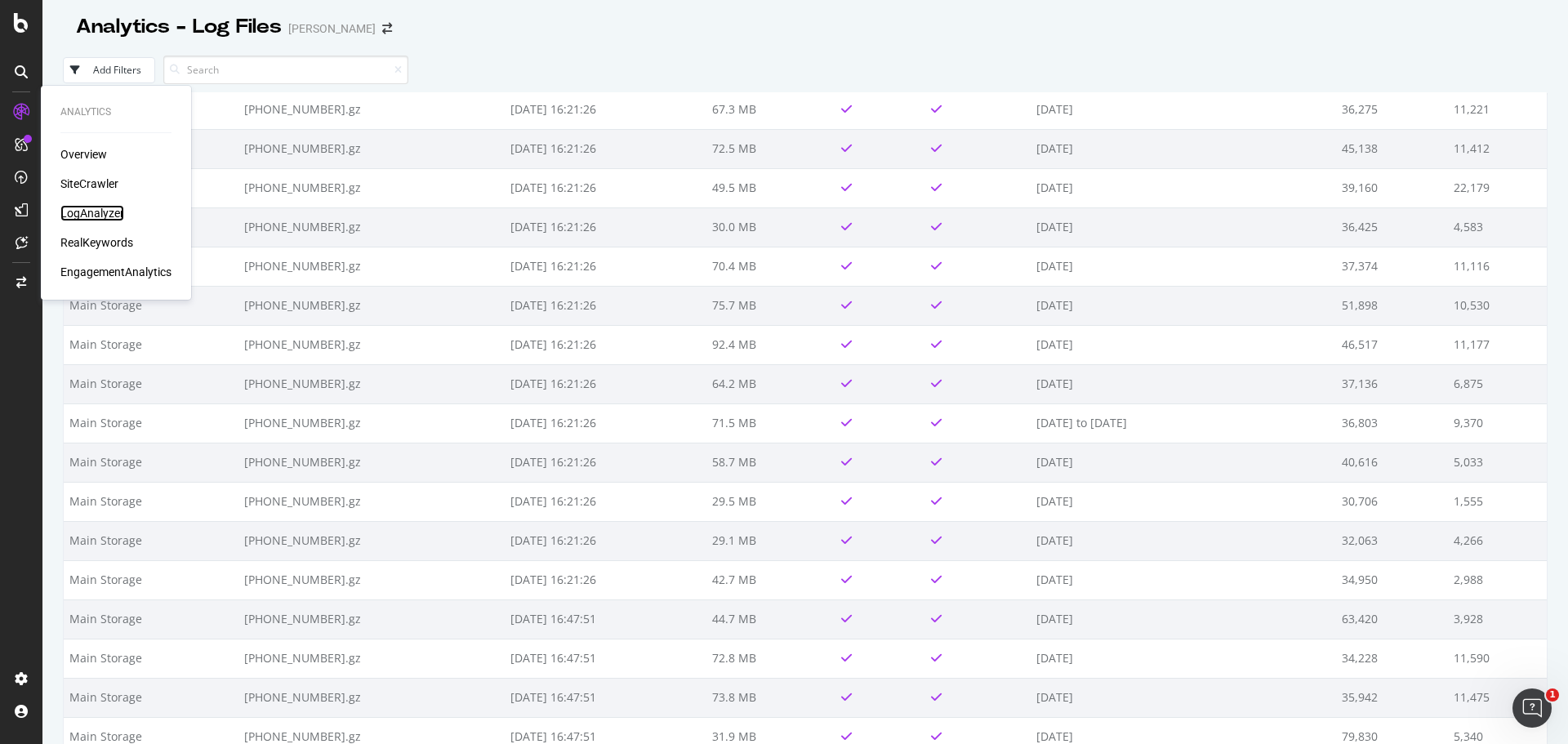
click at [80, 220] on div "LogAnalyzer" at bounding box center [91, 213] width 64 height 17
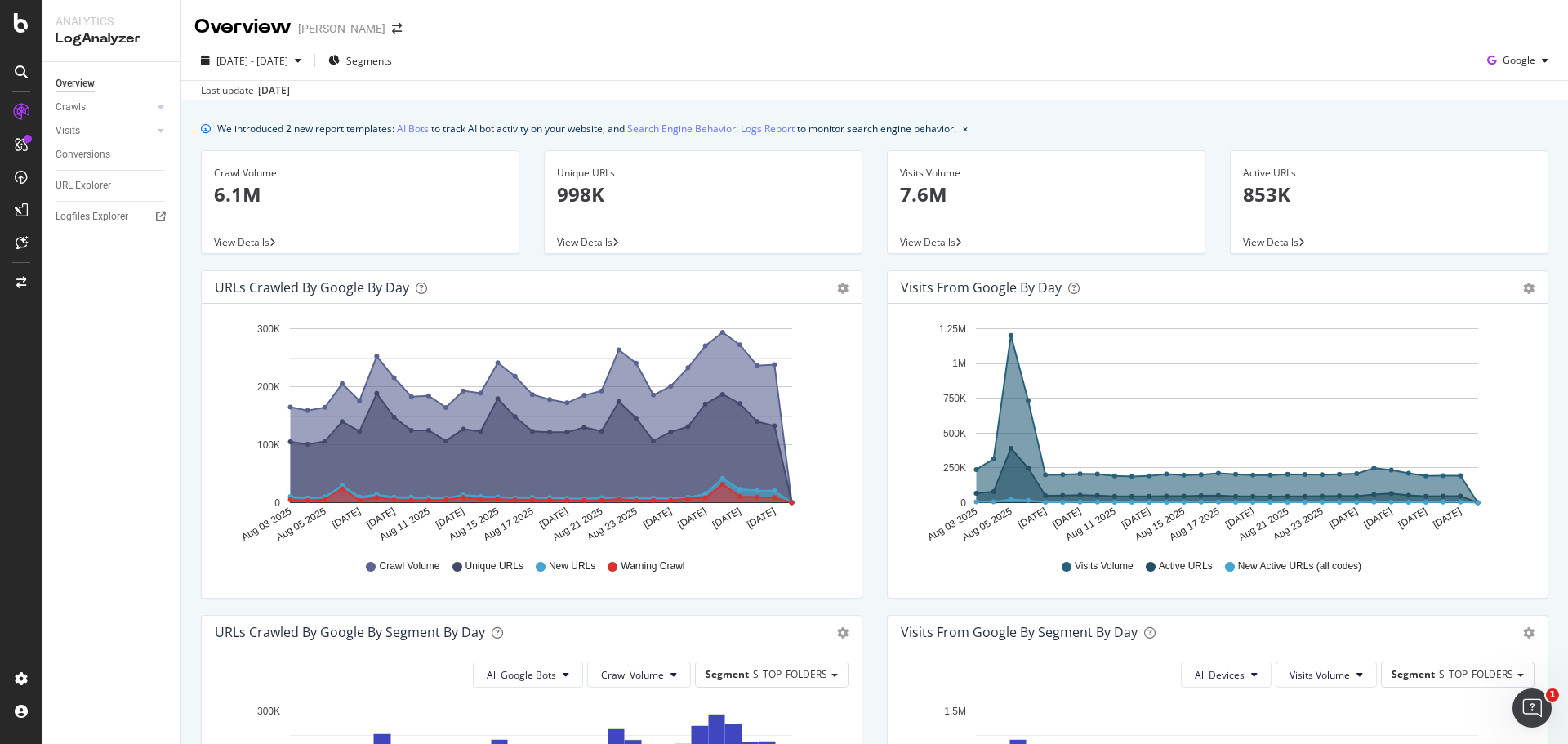
click at [586, 235] on span "View Details" at bounding box center [585, 242] width 56 height 14
